Goal: Task Accomplishment & Management: Manage account settings

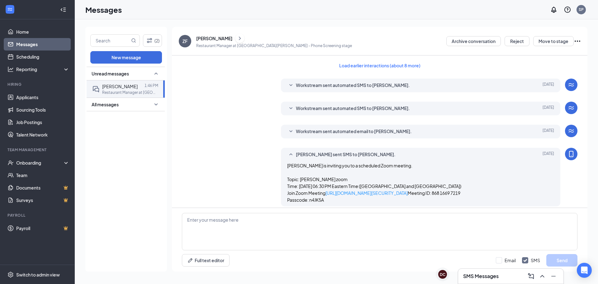
scroll to position [343, 0]
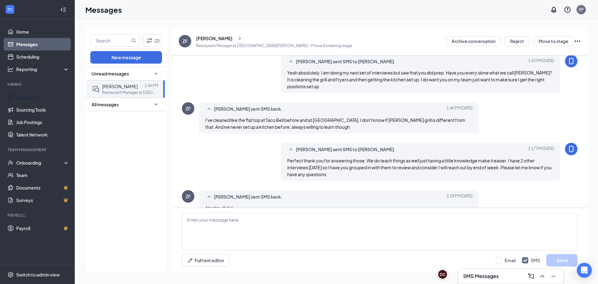
drag, startPoint x: 34, startPoint y: 96, endPoint x: 97, endPoint y: 31, distance: 91.6
click at [34, 96] on link "Applicants" at bounding box center [42, 97] width 53 height 12
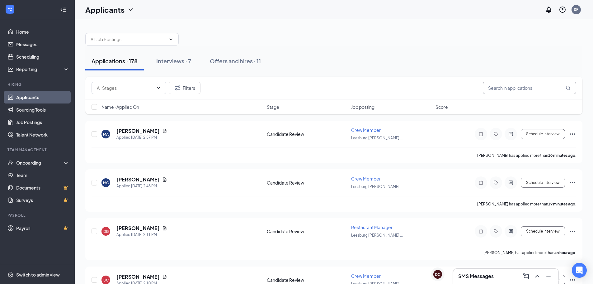
click at [516, 92] on input "text" at bounding box center [529, 88] width 93 height 12
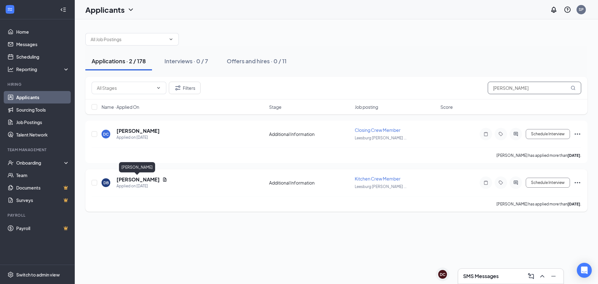
type input "[PERSON_NAME]"
click at [136, 179] on h5 "[PERSON_NAME]" at bounding box center [137, 179] width 43 height 7
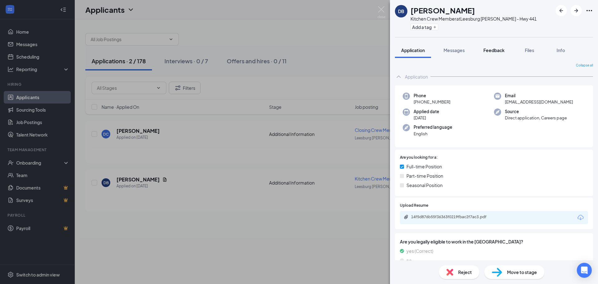
click at [493, 51] on span "Feedback" at bounding box center [493, 50] width 21 height 6
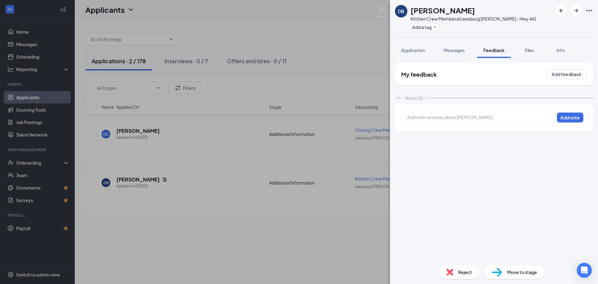
click at [401, 54] on button "Application" at bounding box center [413, 50] width 36 height 16
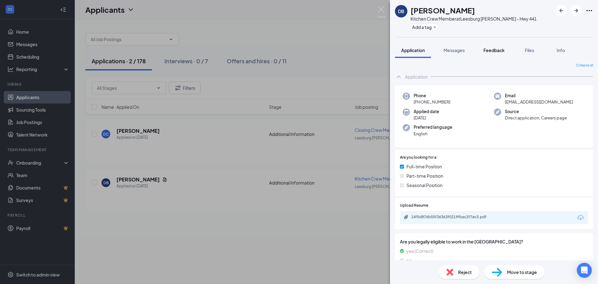
click at [495, 55] on button "Feedback" at bounding box center [494, 50] width 34 height 16
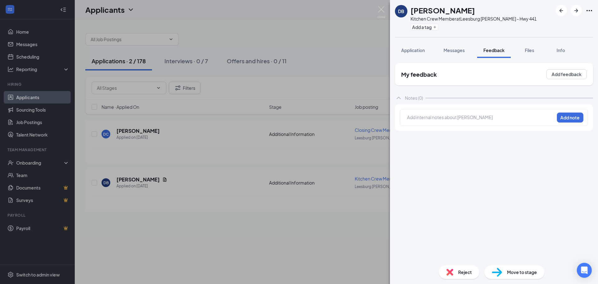
click at [443, 117] on div at bounding box center [480, 117] width 147 height 7
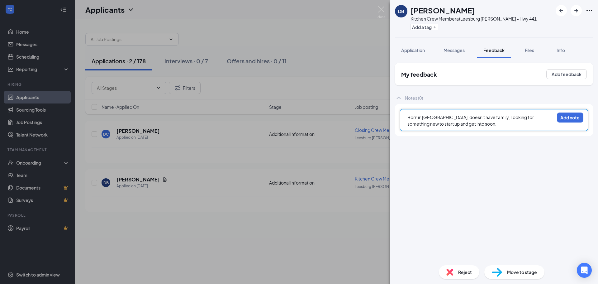
click at [469, 122] on div "Born in [GEOGRAPHIC_DATA], doesn't have family, Looking for something new to st…" at bounding box center [480, 120] width 147 height 13
drag, startPoint x: 468, startPoint y: 124, endPoint x: 476, endPoint y: 125, distance: 8.2
click at [454, 123] on div "Born in [GEOGRAPHIC_DATA], doesn't have family, Looking for something new to st…" at bounding box center [480, 120] width 147 height 13
click at [464, 123] on div "Born in [GEOGRAPHIC_DATA], doesn't have family, Looking for something new to st…" at bounding box center [480, 120] width 147 height 13
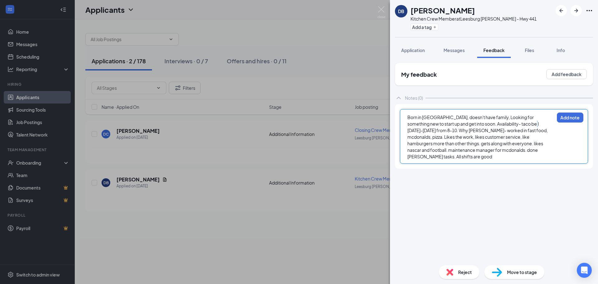
click at [522, 126] on div "Born in [GEOGRAPHIC_DATA], doesn't have family, Looking for something new to st…" at bounding box center [480, 137] width 147 height 46
click at [523, 125] on span "Born in [GEOGRAPHIC_DATA], doesn't have family, Looking for something new to st…" at bounding box center [478, 136] width 142 height 45
click at [526, 126] on div "Born in [GEOGRAPHIC_DATA], doesn't have family, Looking for something new to st…" at bounding box center [480, 137] width 147 height 46
click at [544, 146] on div "Born in [GEOGRAPHIC_DATA], doesn't have family, Looking for something new to st…" at bounding box center [480, 137] width 147 height 46
click at [544, 152] on div "Born in [GEOGRAPHIC_DATA], doesn't have family, Looking for something new to st…" at bounding box center [480, 137] width 147 height 46
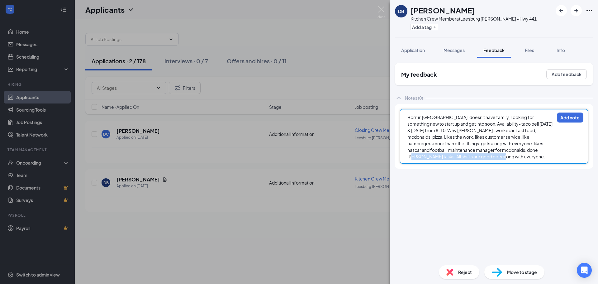
drag, startPoint x: 498, startPoint y: 153, endPoint x: 501, endPoint y: 155, distance: 3.5
click at [499, 153] on div "Born in [GEOGRAPHIC_DATA], doesn't have family, Looking for something new to st…" at bounding box center [480, 137] width 147 height 46
click at [507, 149] on span "Born in [GEOGRAPHIC_DATA], doesn't have family, Looking for something new to st…" at bounding box center [480, 136] width 146 height 45
click at [508, 150] on span "Born in [GEOGRAPHIC_DATA], doesn't have family, Looking for something new to st…" at bounding box center [480, 136] width 146 height 45
click at [459, 159] on div "Born in [GEOGRAPHIC_DATA], doesn't have family, Looking for something new to st…" at bounding box center [480, 137] width 147 height 46
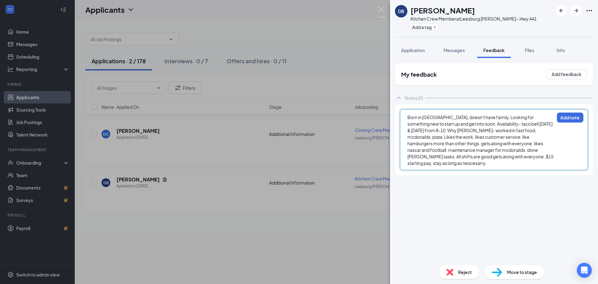
drag, startPoint x: 529, startPoint y: 156, endPoint x: 552, endPoint y: 156, distance: 23.0
click at [552, 156] on div "Born in [GEOGRAPHIC_DATA], doesn't have family, Looking for something new to st…" at bounding box center [480, 140] width 147 height 52
click at [545, 158] on div "Born in [GEOGRAPHIC_DATA], doesn't have family, Looking for something new to st…" at bounding box center [480, 140] width 147 height 52
click at [543, 157] on div "Born in [GEOGRAPHIC_DATA], doesn't have family, Looking for something new to st…" at bounding box center [480, 140] width 147 height 52
drag, startPoint x: 497, startPoint y: 151, endPoint x: 546, endPoint y: 151, distance: 48.9
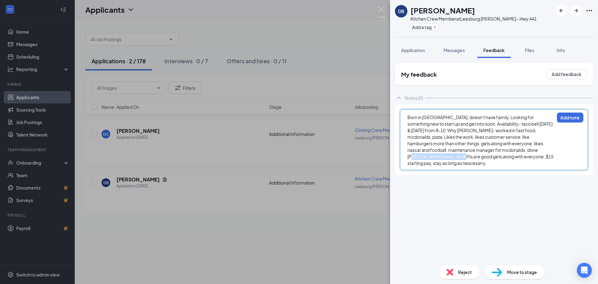
click at [546, 151] on div "Born in [GEOGRAPHIC_DATA], doesn't have family, Looking for something new to st…" at bounding box center [480, 140] width 147 height 52
click at [539, 159] on div "Born in [GEOGRAPHIC_DATA], doesn't have family, Looking for something new to st…" at bounding box center [480, 140] width 147 height 53
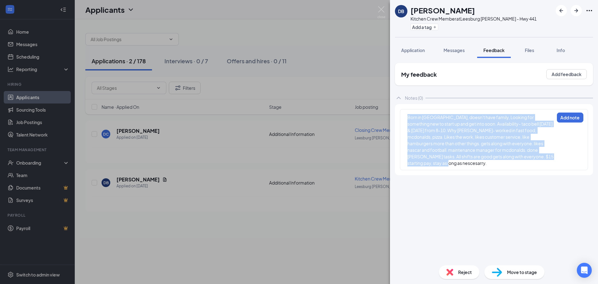
click at [541, 157] on div "Born in [GEOGRAPHIC_DATA], doesn't have family, Looking for something new to st…" at bounding box center [480, 140] width 147 height 52
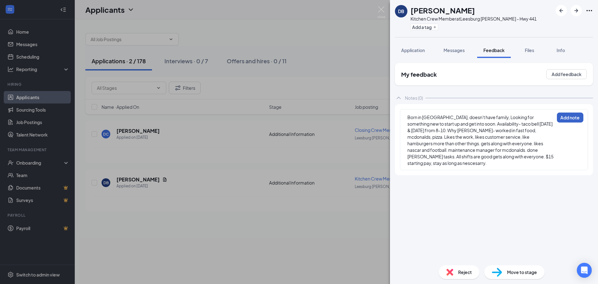
click at [566, 113] on button "Add note" at bounding box center [570, 117] width 26 height 10
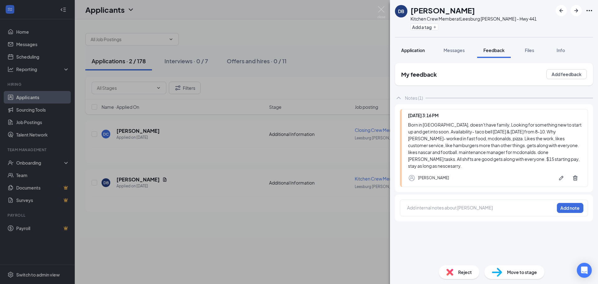
click at [410, 53] on span "Application" at bounding box center [413, 50] width 24 height 6
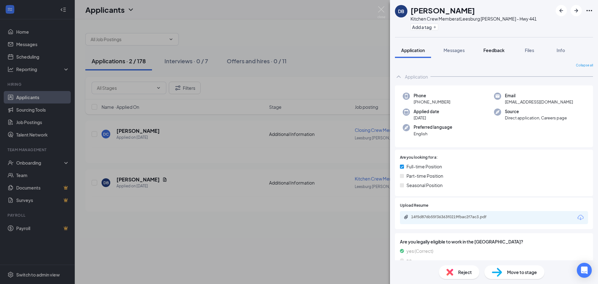
click at [497, 54] on button "Feedback" at bounding box center [494, 50] width 34 height 16
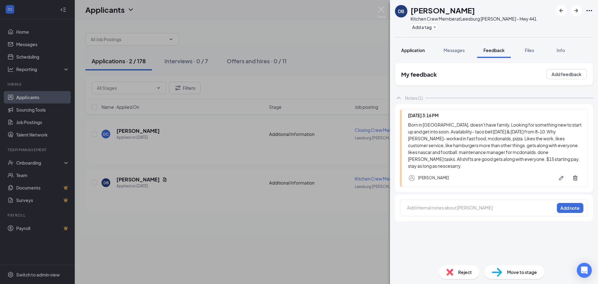
drag, startPoint x: 417, startPoint y: 54, endPoint x: 406, endPoint y: 51, distance: 11.2
click at [417, 54] on button "Application" at bounding box center [413, 50] width 36 height 16
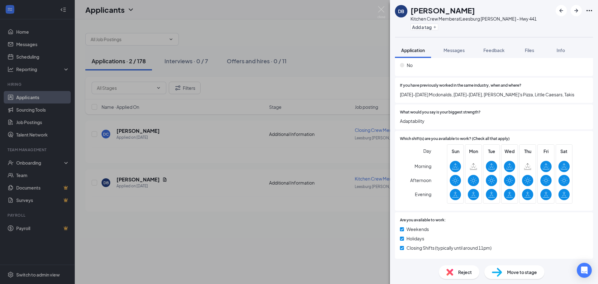
scroll to position [285, 0]
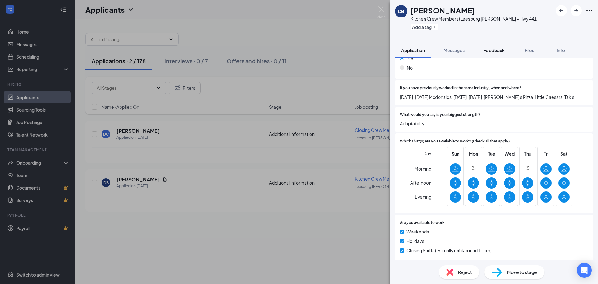
click at [491, 55] on button "Feedback" at bounding box center [494, 50] width 34 height 16
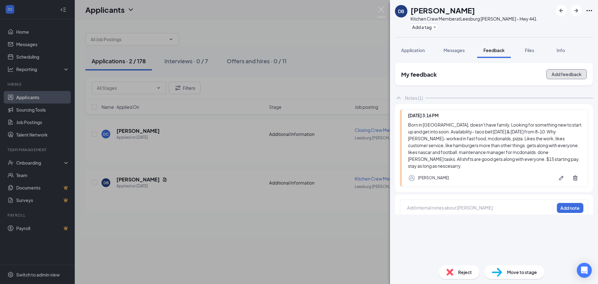
click at [560, 73] on button "Add feedback" at bounding box center [566, 74] width 40 height 10
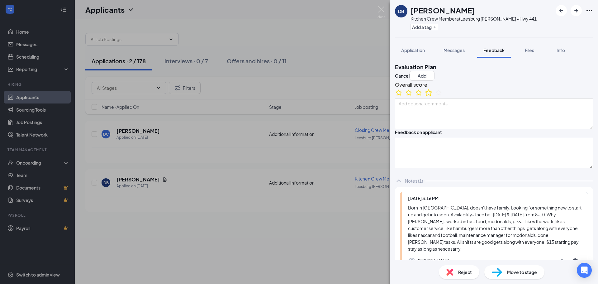
click at [433, 97] on icon "StarBorder" at bounding box center [429, 92] width 8 height 8
click at [434, 71] on button "Add" at bounding box center [422, 76] width 25 height 10
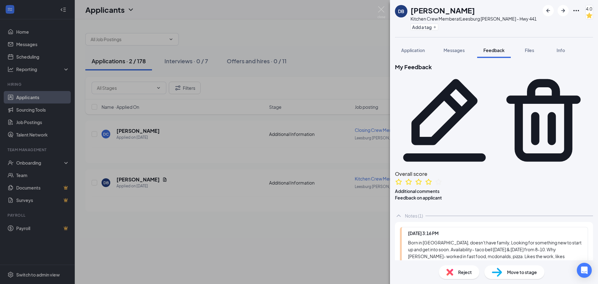
click at [309, 255] on div "DB [PERSON_NAME] Kitchen Crew Member at [GEOGRAPHIC_DATA] [PERSON_NAME] - Hwy 4…" at bounding box center [299, 142] width 598 height 284
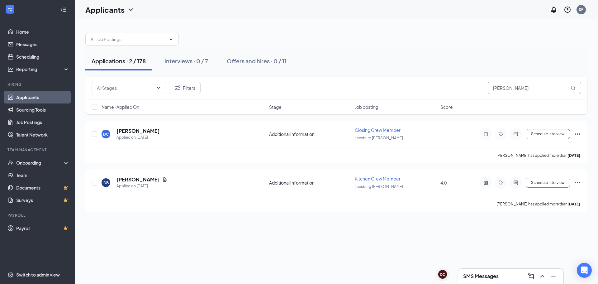
drag, startPoint x: 519, startPoint y: 89, endPoint x: 396, endPoint y: 92, distance: 122.7
click at [396, 92] on div "Filters [PERSON_NAME]" at bounding box center [337, 88] width 490 height 12
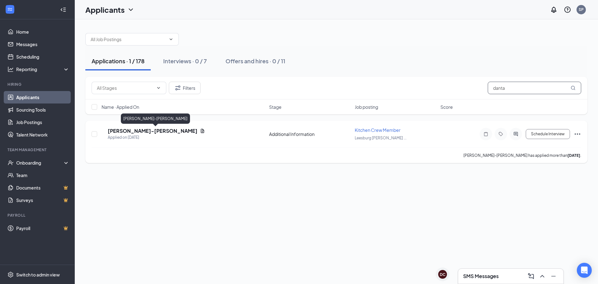
type input "danta"
click at [156, 131] on h5 "[PERSON_NAME]-[PERSON_NAME]" at bounding box center [153, 130] width 90 height 7
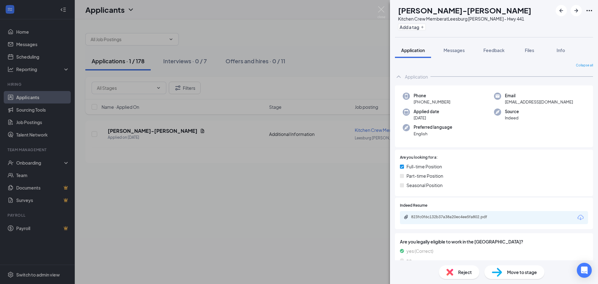
scroll to position [31, 0]
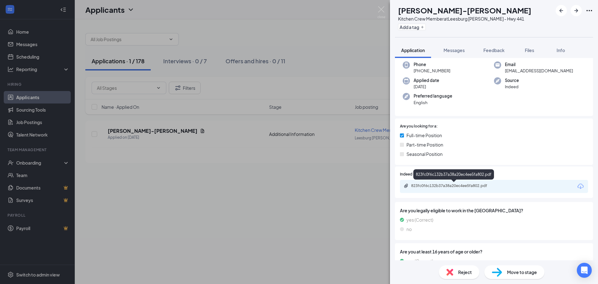
click at [474, 185] on div "823fc0f6c132b37a38a20ec4ee5fa802.pdf" at bounding box center [454, 185] width 87 height 5
click at [467, 273] on span "Reject" at bounding box center [465, 271] width 14 height 7
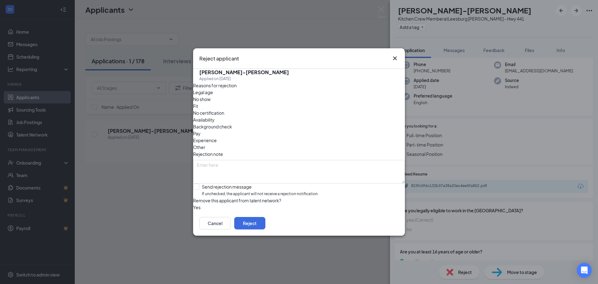
click at [211, 102] on span "No show" at bounding box center [201, 99] width 17 height 7
click at [304, 160] on textarea at bounding box center [299, 172] width 212 height 24
type textarea "no answer"
click at [265, 229] on button "Reject" at bounding box center [249, 223] width 31 height 12
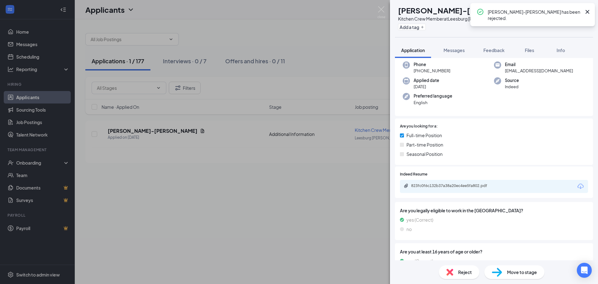
click at [387, 10] on div "DC [PERSON_NAME]-[PERSON_NAME] Kitchen Crew Member at [GEOGRAPHIC_DATA] [PERSON…" at bounding box center [299, 142] width 598 height 284
